Goal: Task Accomplishment & Management: Manage account settings

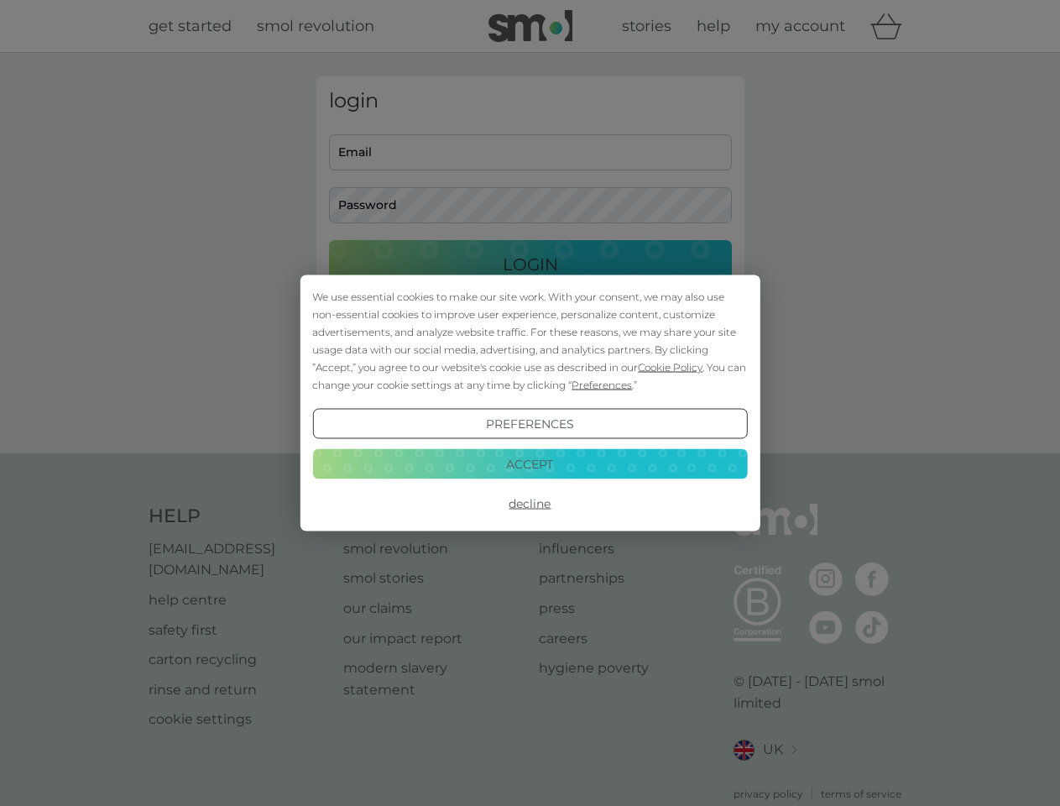
click at [671, 367] on span "Cookie Policy" at bounding box center [670, 367] width 65 height 13
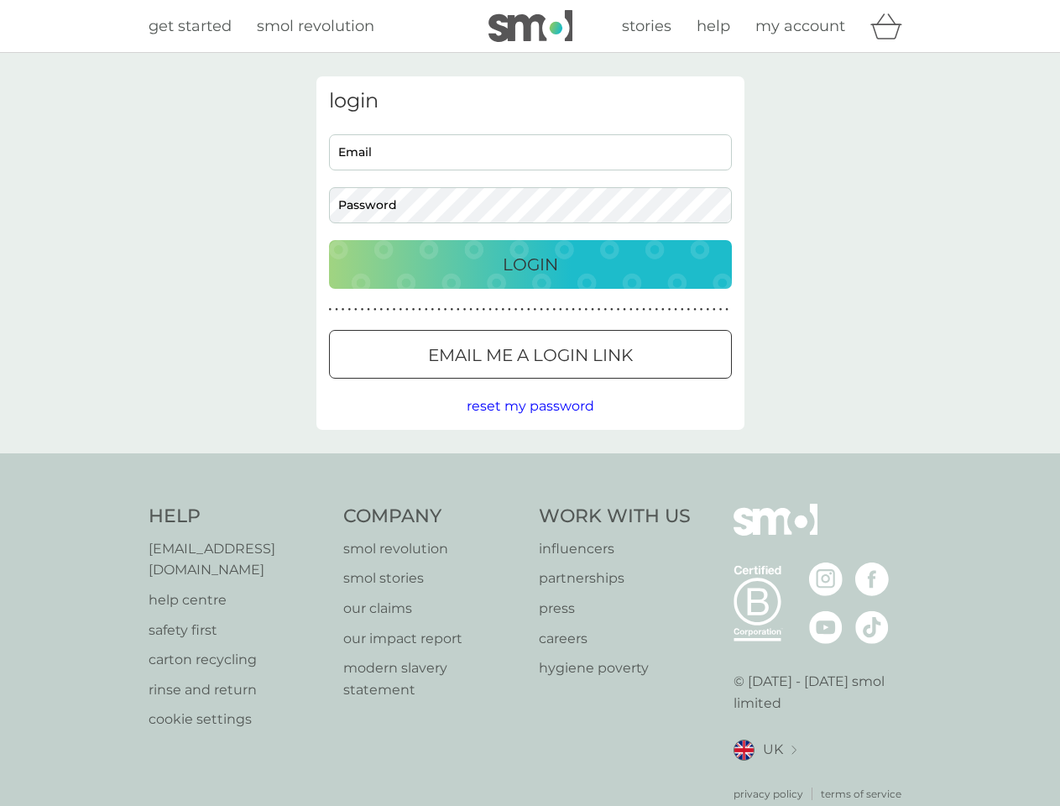
click at [600, 384] on div "login Email Password Login ● ● ● ● ● ● ● ● ● ● ● ● ● ● ● ● ● ● ● ● ● ● ● ● ● ● …" at bounding box center [530, 252] width 428 height 353
click at [530, 424] on div "login Email Password Login ● ● ● ● ● ● ● ● ● ● ● ● ● ● ● ● ● ● ● ● ● ● ● ● ● ● …" at bounding box center [530, 252] width 428 height 353
click at [530, 504] on div "Help [EMAIL_ADDRESS][DOMAIN_NAME] help centre safety first carton recycling rin…" at bounding box center [531, 653] width 764 height 298
click at [530, 463] on div "Help [EMAIL_ADDRESS][DOMAIN_NAME] help centre safety first carton recycling rin…" at bounding box center [530, 652] width 1060 height 399
